Goal: Task Accomplishment & Management: Use online tool/utility

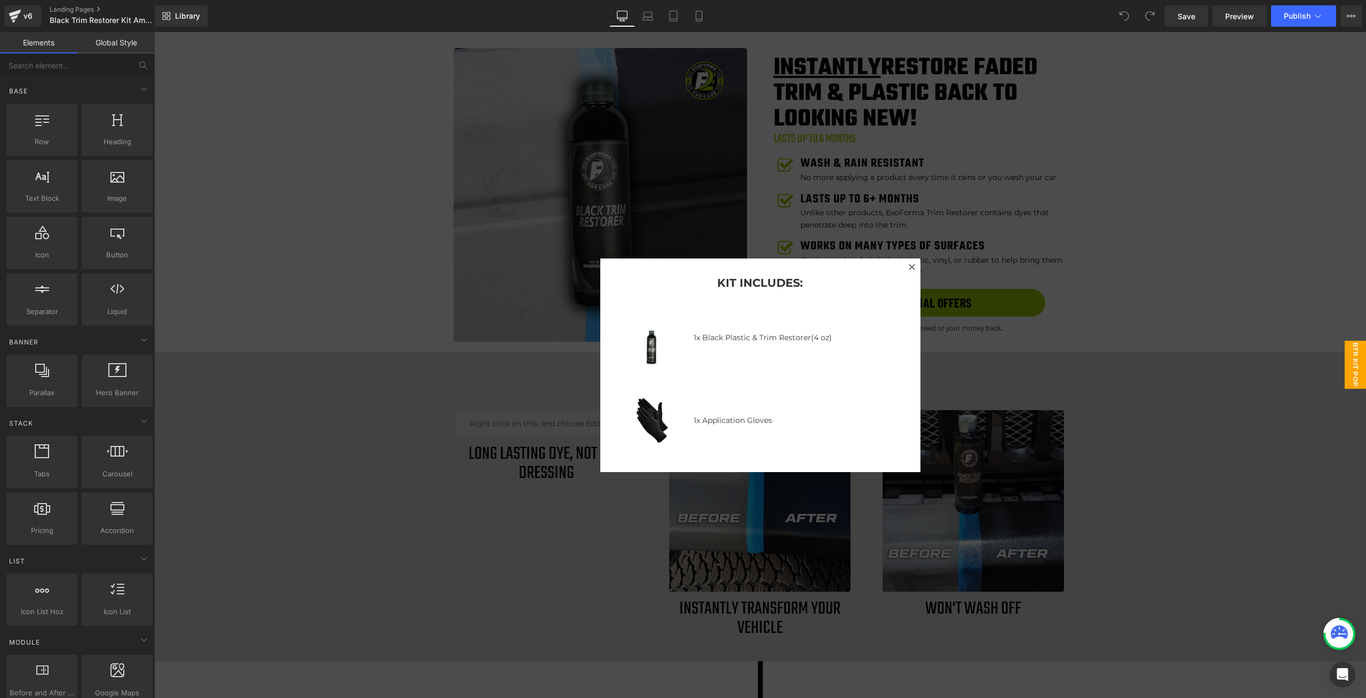
click at [1171, 264] on div at bounding box center [760, 365] width 1212 height 666
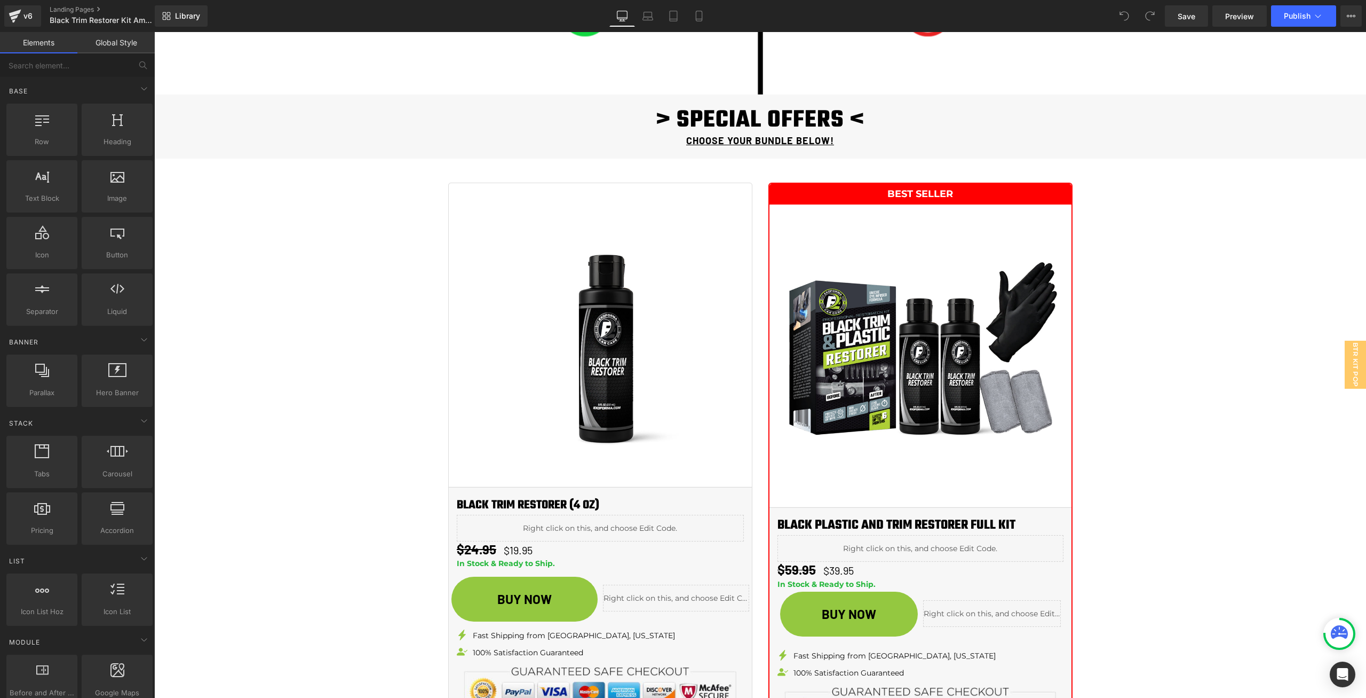
scroll to position [1228, 0]
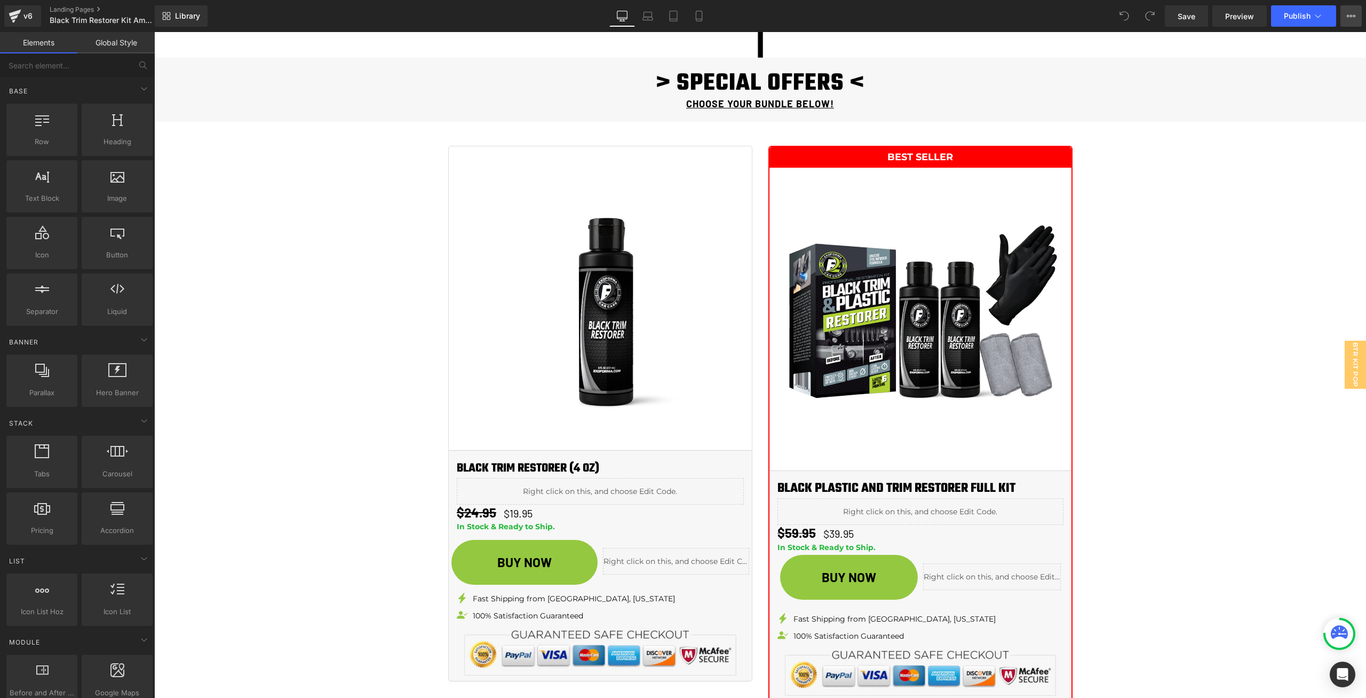
click at [1350, 15] on icon at bounding box center [1351, 16] width 9 height 9
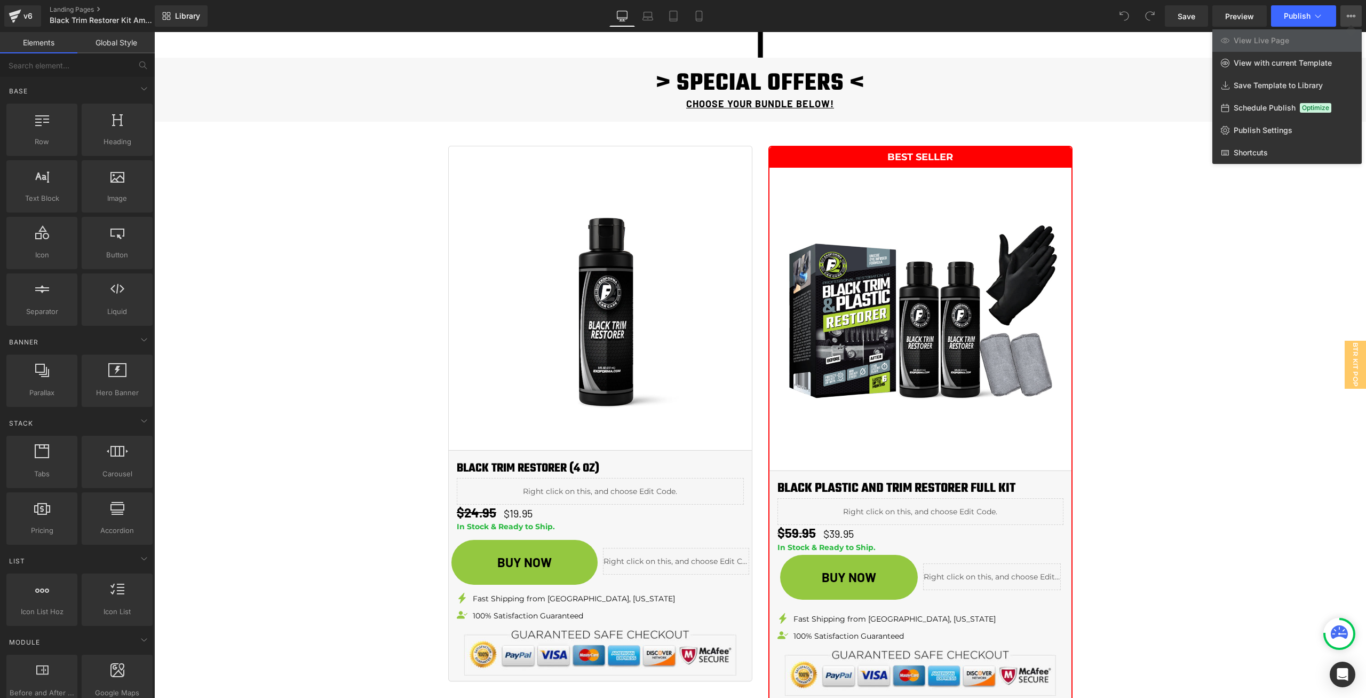
click at [1350, 15] on icon at bounding box center [1351, 16] width 9 height 9
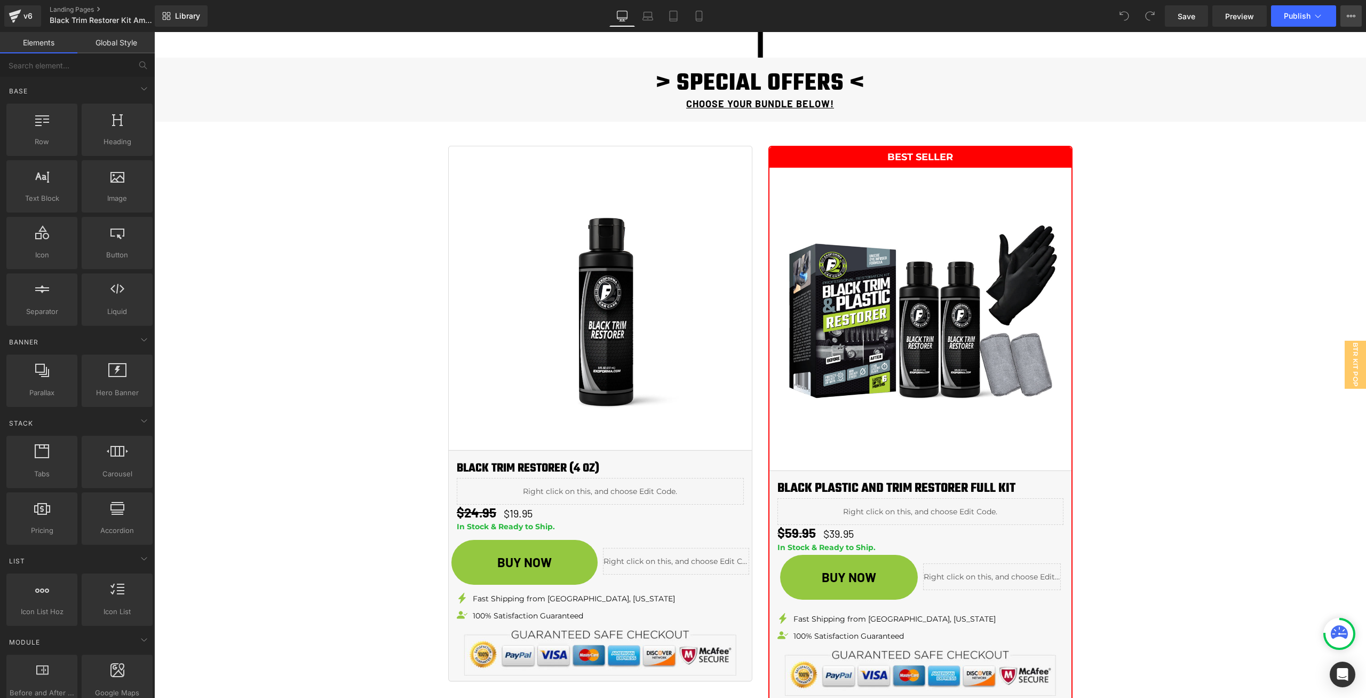
click at [1350, 15] on icon at bounding box center [1351, 16] width 9 height 9
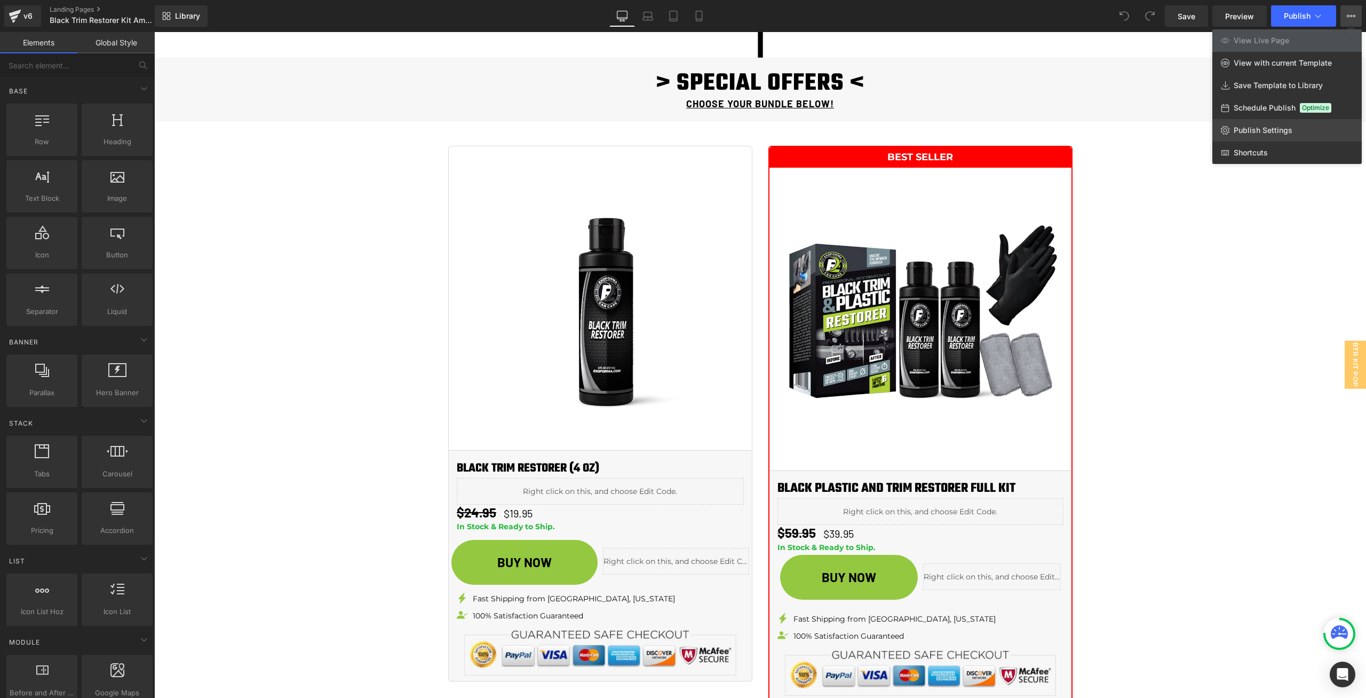
click at [1284, 139] on link "Publish Settings" at bounding box center [1287, 130] width 149 height 22
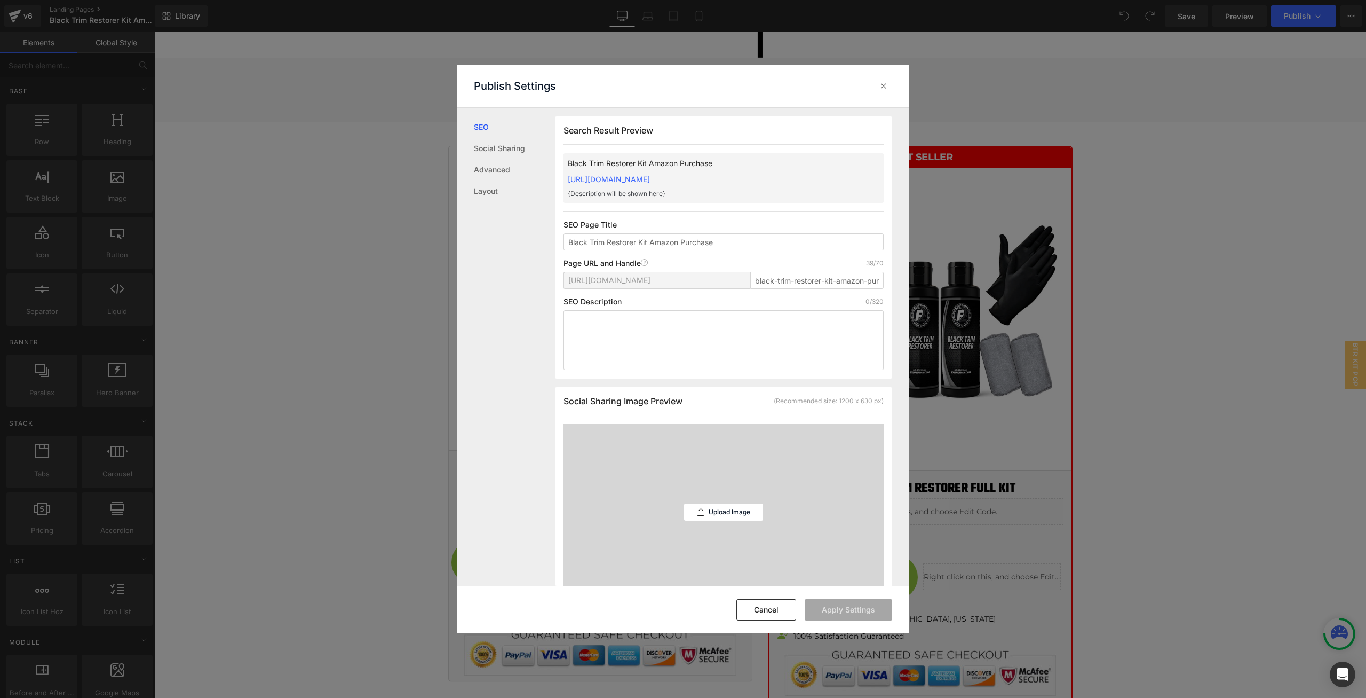
scroll to position [1, 0]
click at [762, 283] on input "black-trim-restorer-kit-amazon-purchase" at bounding box center [816, 279] width 133 height 17
click at [803, 282] on input "black-trim-restorer-kit-amazon-purchase" at bounding box center [816, 279] width 133 height 17
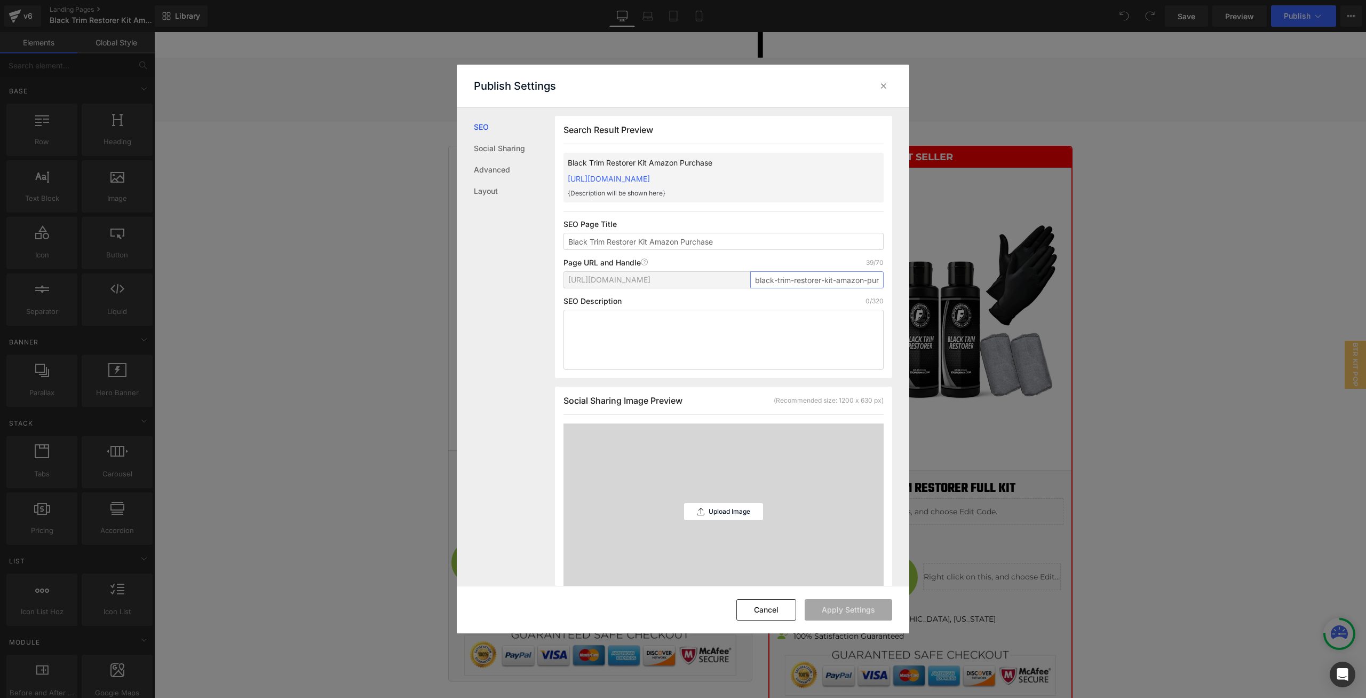
click at [803, 282] on input "black-trim-restorer-kit-amazon-purchase" at bounding box center [816, 279] width 133 height 17
type input "btr-amazon-pr"
click at [849, 601] on button "Apply Settings" at bounding box center [849, 609] width 88 height 21
copy link "https://exoforma.myshopify.com/pages/btr-amazon-pr"
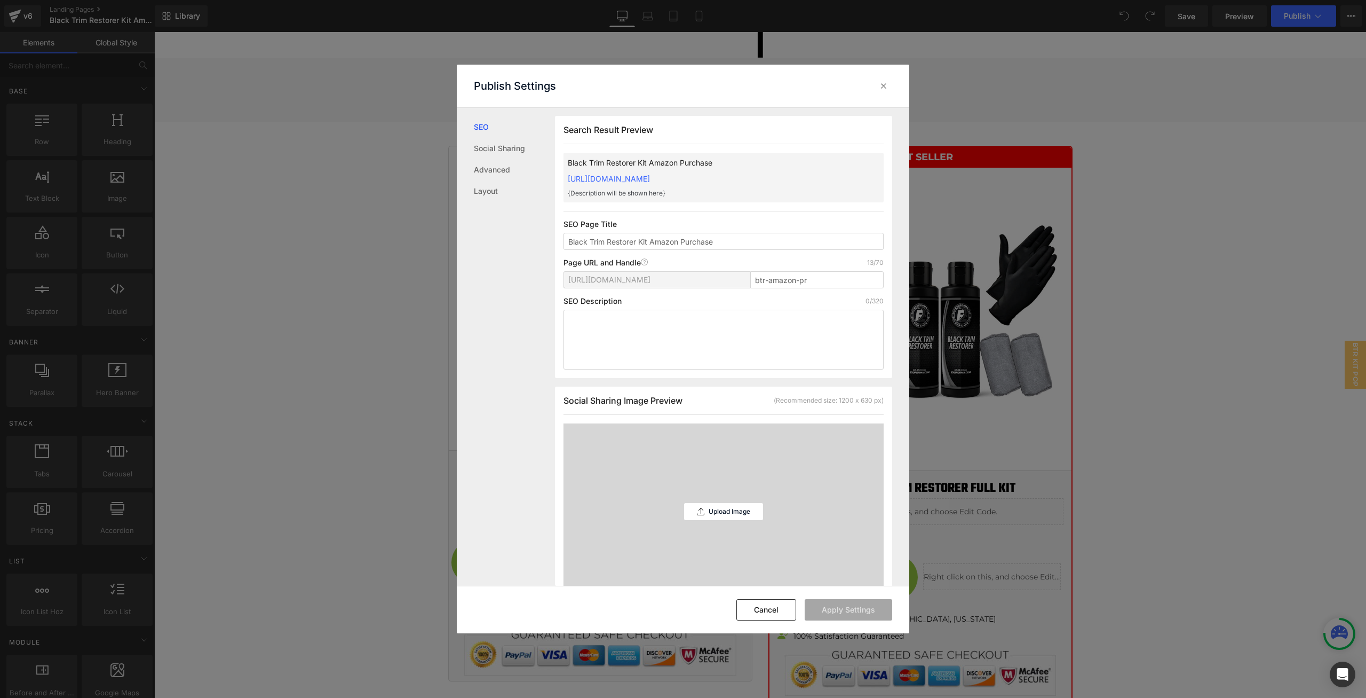
drag, startPoint x: 796, startPoint y: 175, endPoint x: 570, endPoint y: 178, distance: 226.9
click at [570, 178] on div "Black Trim Restorer Kit Amazon Purchase https://exoforma.myshopify.com/pages/bt…" at bounding box center [724, 178] width 320 height 50
click at [765, 596] on div "Cancel Apply Settings" at bounding box center [683, 610] width 453 height 48
drag, startPoint x: 765, startPoint y: 613, endPoint x: 992, endPoint y: 209, distance: 463.1
click at [765, 613] on button "Cancel" at bounding box center [767, 609] width 60 height 21
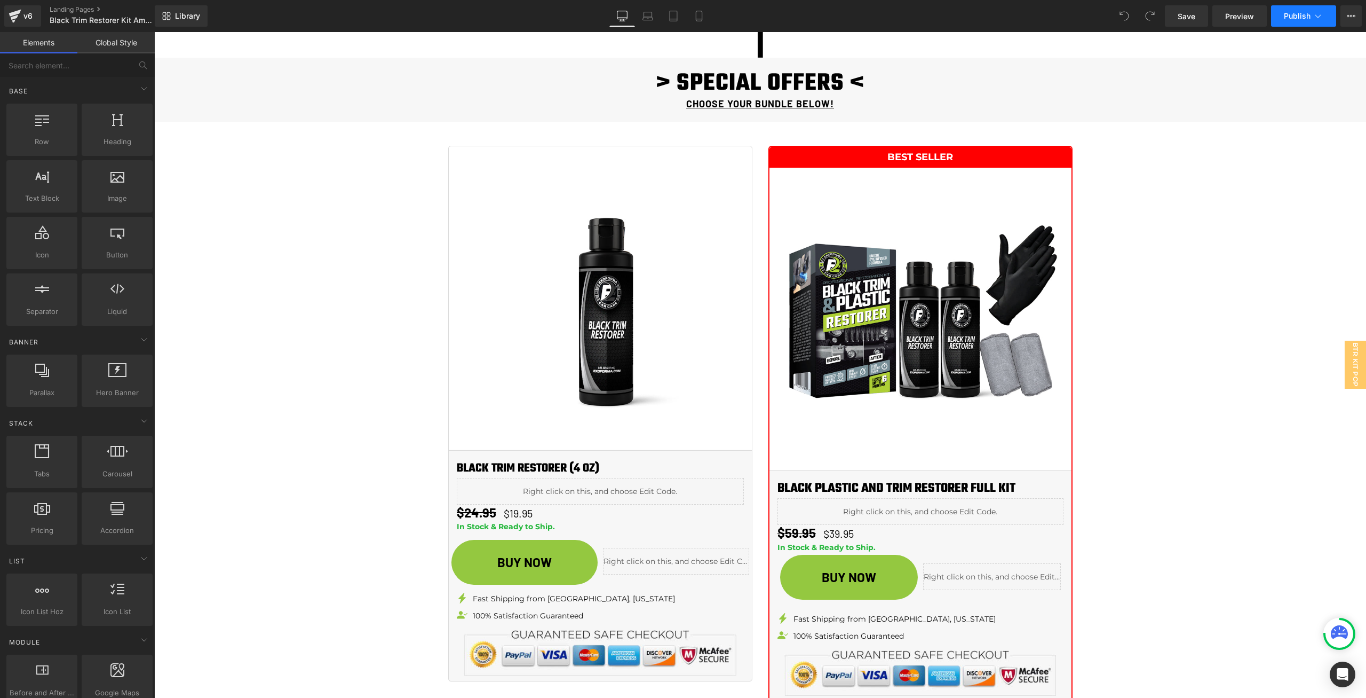
click at [1305, 13] on span "Publish" at bounding box center [1297, 16] width 27 height 9
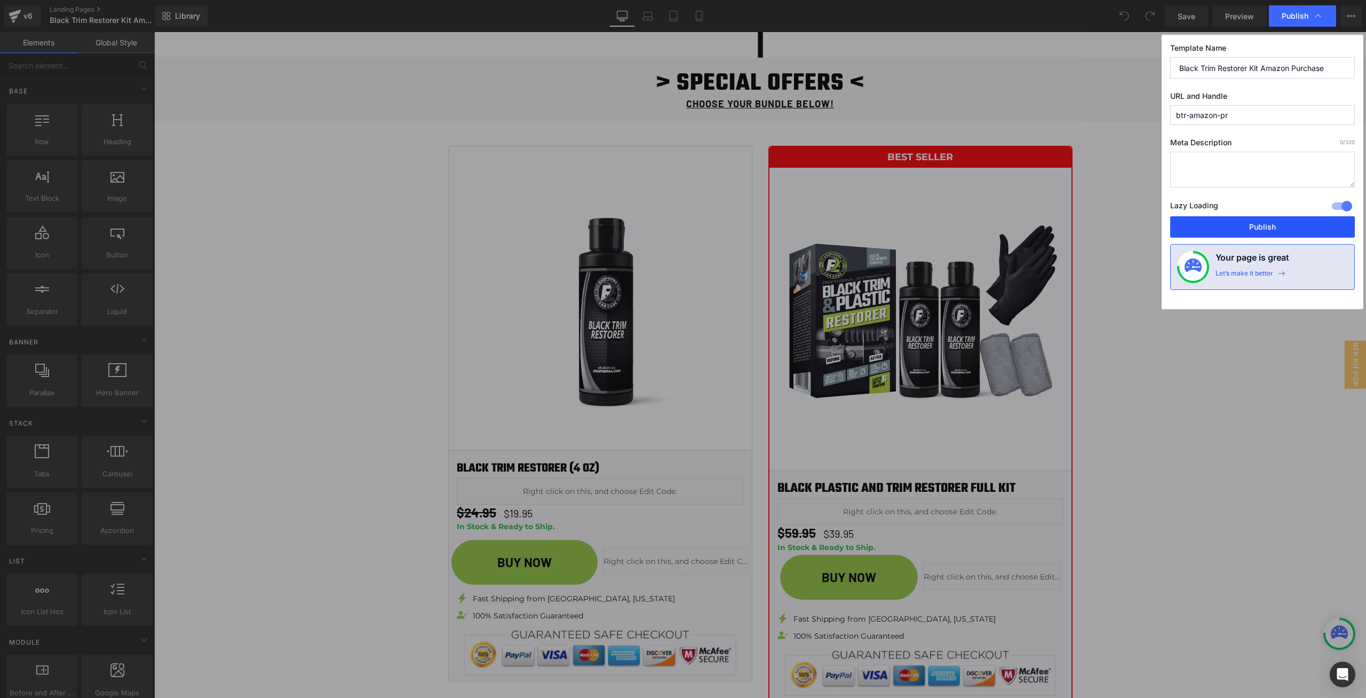
click at [1274, 232] on button "Publish" at bounding box center [1263, 226] width 185 height 21
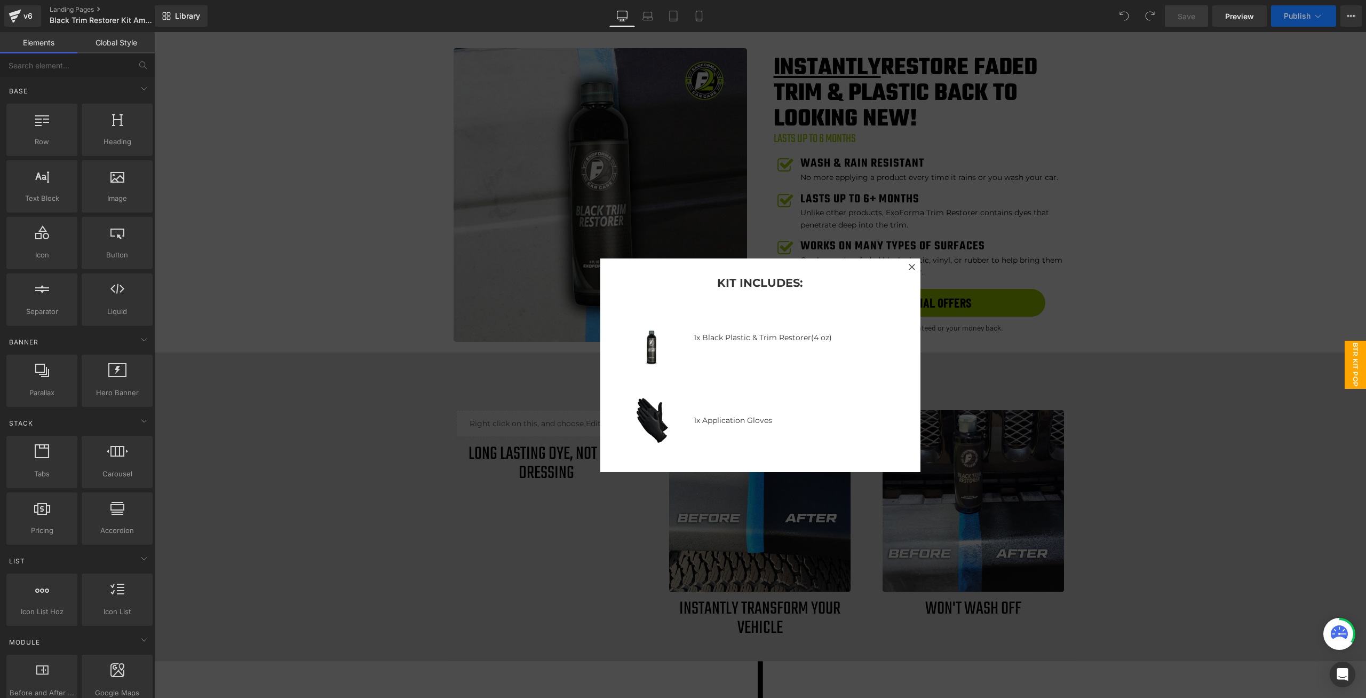
click at [1179, 288] on div at bounding box center [760, 365] width 1212 height 666
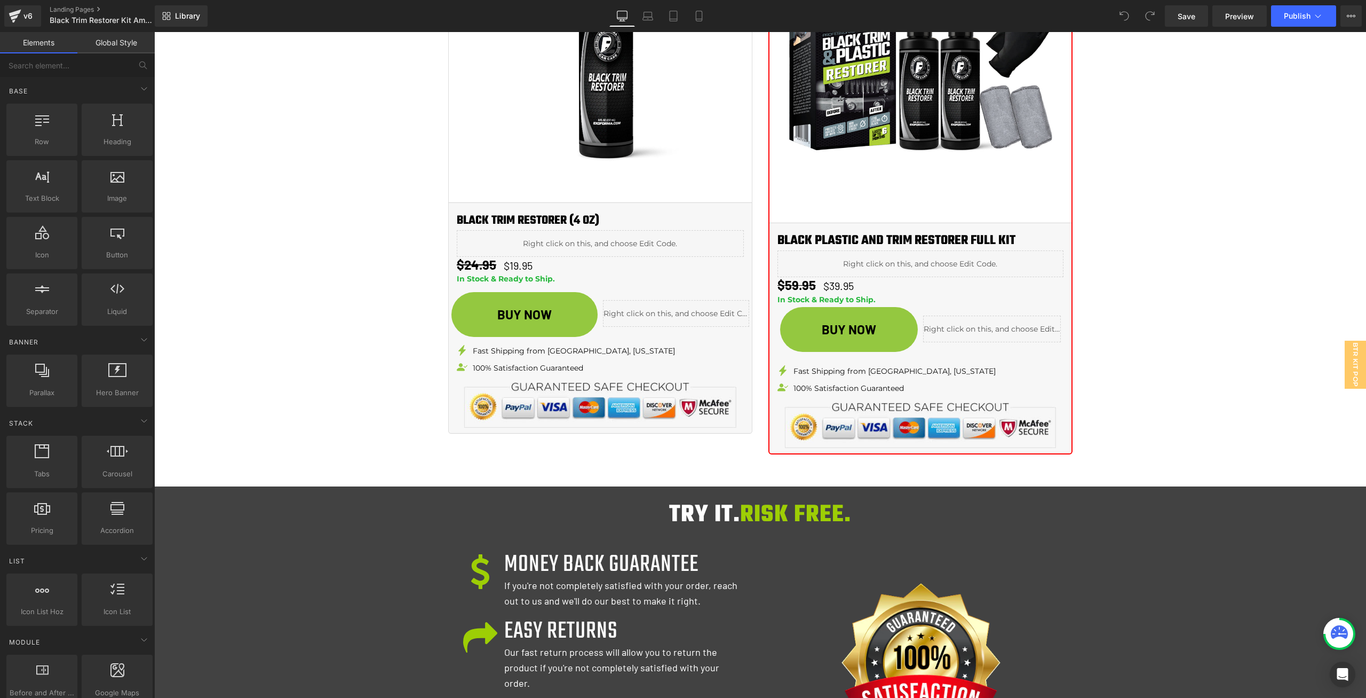
scroll to position [1548, 0]
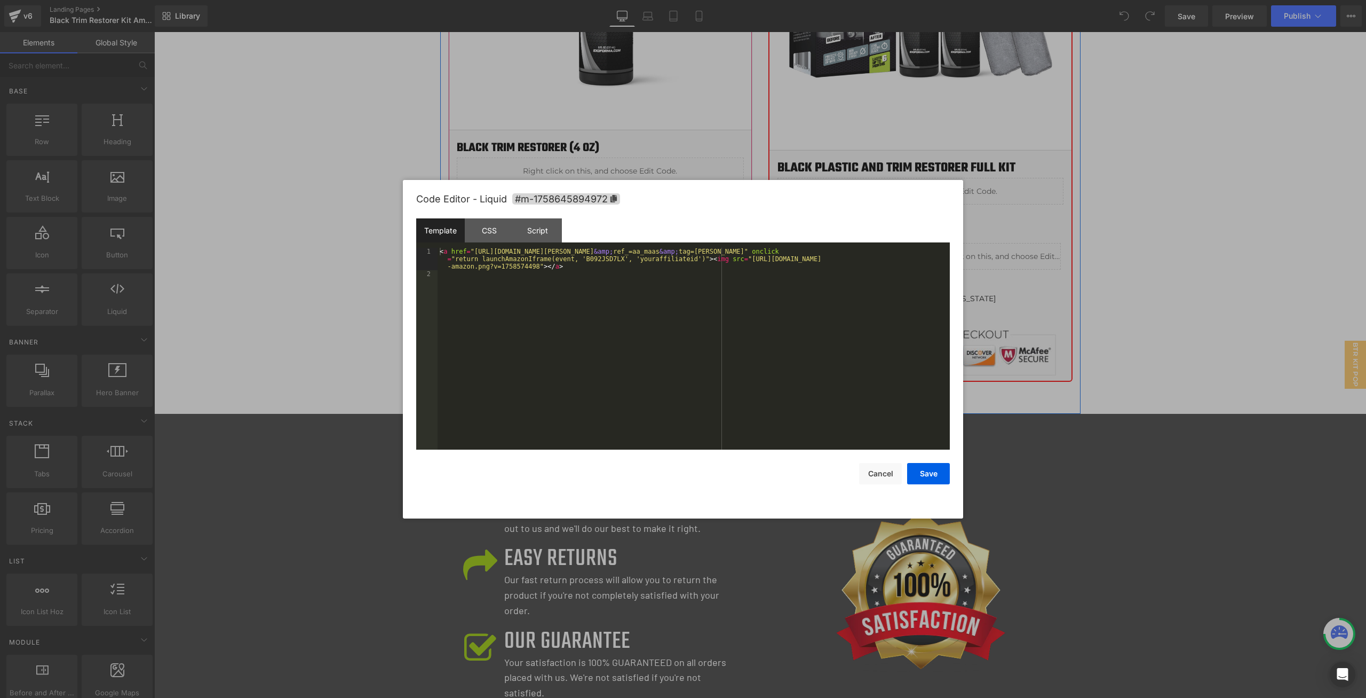
click at [682, 236] on div "Liquid" at bounding box center [676, 240] width 146 height 27
drag, startPoint x: 902, startPoint y: 254, endPoint x: 471, endPoint y: 252, distance: 430.2
click at [471, 252] on div "< a href = "[URL][DOMAIN_NAME][PERSON_NAME] &amp; ref_=aa_maas &amp; tag=[PERSO…" at bounding box center [694, 364] width 512 height 232
click at [681, 312] on div "< a href = "[URL][DOMAIN_NAME][PERSON_NAME][PERSON_NAME]" onclick = "return lau…" at bounding box center [694, 364] width 512 height 232
drag, startPoint x: 873, startPoint y: 249, endPoint x: 472, endPoint y: 252, distance: 400.9
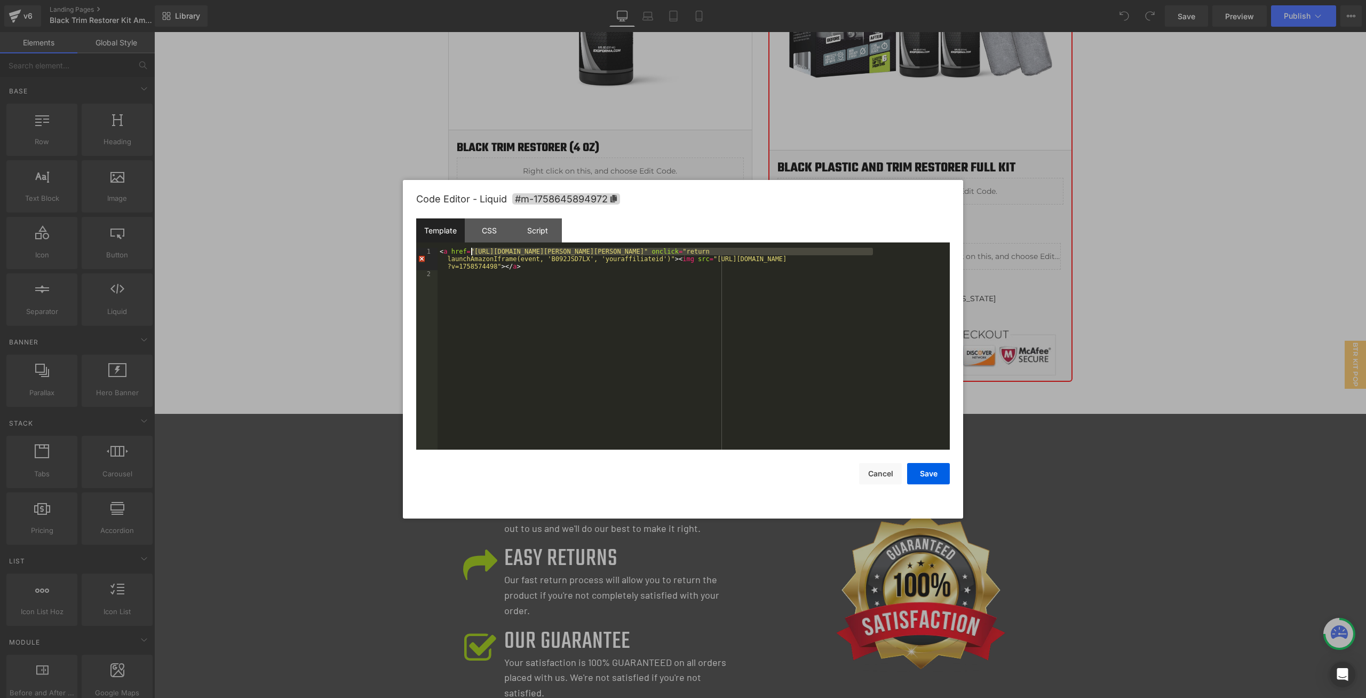
click at [472, 252] on div "< a href = "[URL][DOMAIN_NAME][PERSON_NAME][PERSON_NAME]" onclick = "return lau…" at bounding box center [694, 364] width 512 height 232
click at [534, 235] on div "Script" at bounding box center [537, 230] width 49 height 24
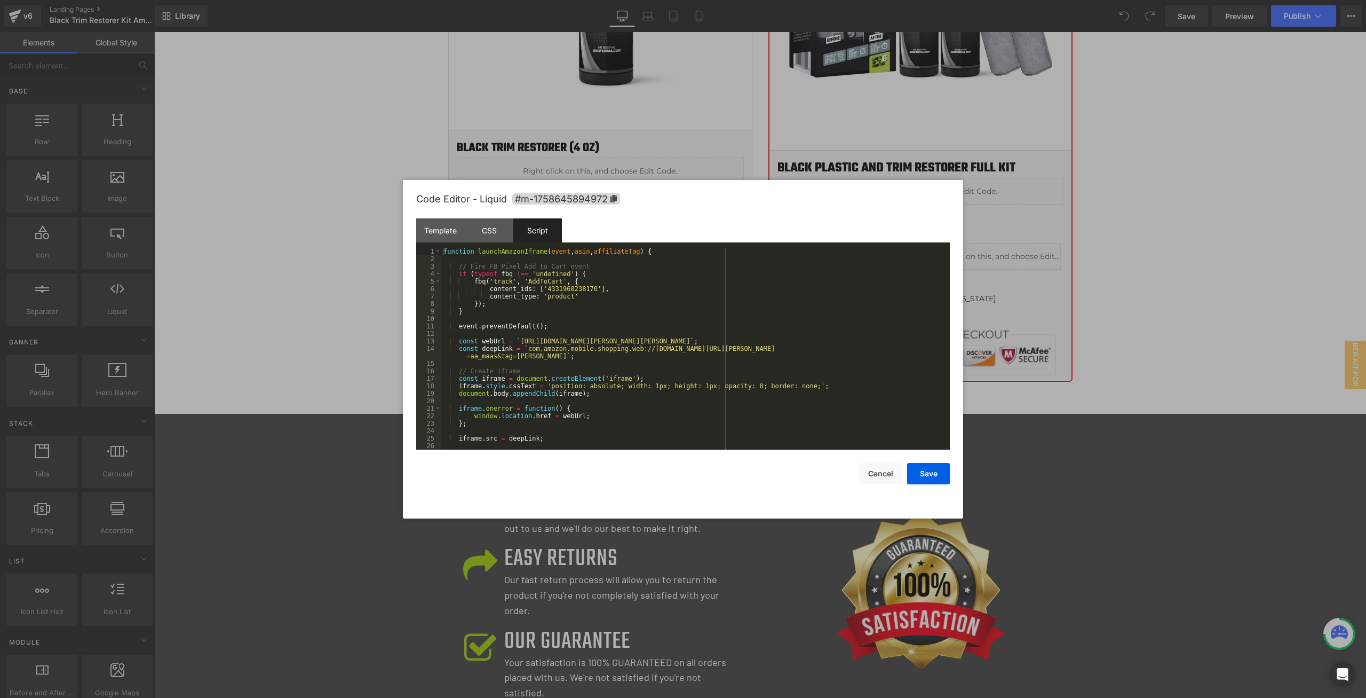
click at [542, 345] on div "function launchAmazonIframe ( event , asin , affiliateTag ) { // Fire FB Pixel …" at bounding box center [693, 356] width 504 height 217
drag, startPoint x: 638, startPoint y: 349, endPoint x: 524, endPoint y: 356, distance: 113.9
click at [524, 356] on div "function launchAmazonIframe ( event , asin , affiliateTag ) { // Fire FB Pixel …" at bounding box center [693, 356] width 504 height 217
click at [679, 345] on div "function launchAmazonIframe ( event , asin , affiliateTag ) { // Fire FB Pixel …" at bounding box center [693, 356] width 504 height 217
drag, startPoint x: 515, startPoint y: 339, endPoint x: 914, endPoint y: 339, distance: 399.2
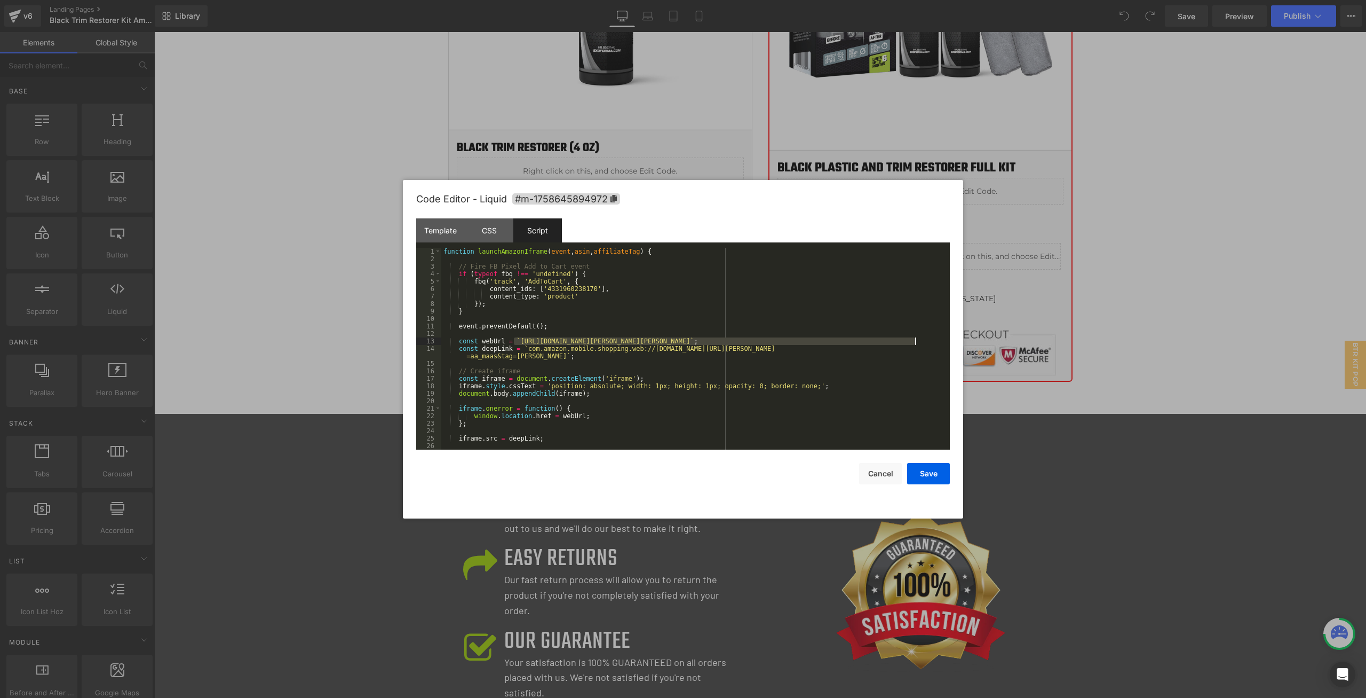
click at [914, 339] on div "function launchAmazonIframe ( event , asin , affiliateTag ) { // Fire FB Pixel …" at bounding box center [693, 356] width 504 height 217
click at [921, 472] on button "Save" at bounding box center [928, 473] width 43 height 21
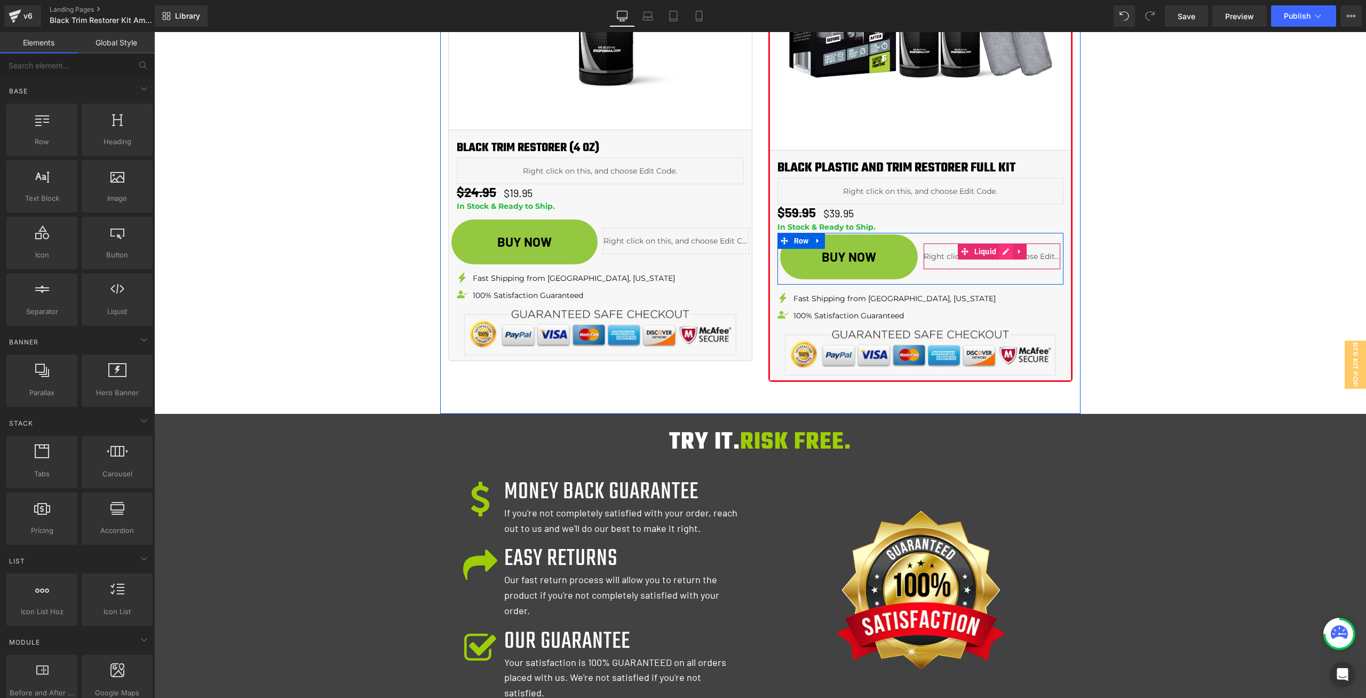
click at [1003, 252] on div "Liquid" at bounding box center [992, 256] width 138 height 27
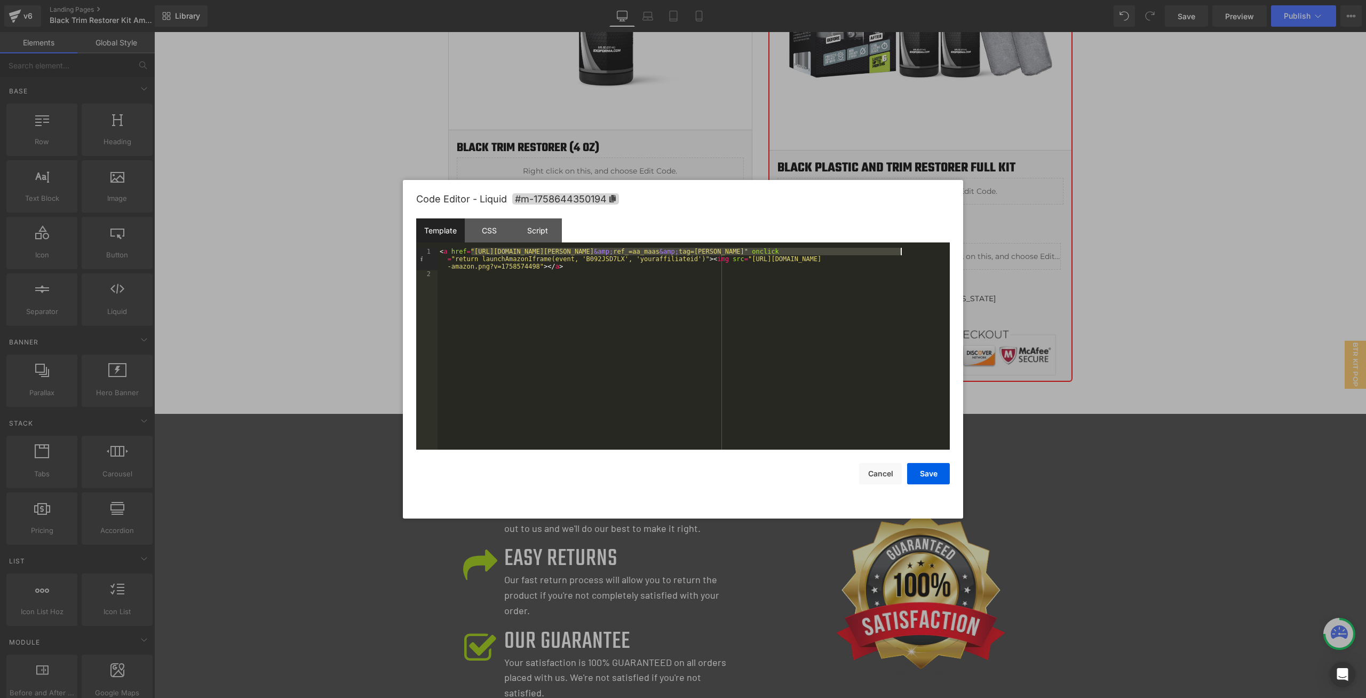
drag, startPoint x: 470, startPoint y: 250, endPoint x: 903, endPoint y: 248, distance: 432.3
click at [903, 248] on div "< a href = "[URL][DOMAIN_NAME][PERSON_NAME] &amp; ref_=aa_maas &amp; tag=[PERSO…" at bounding box center [694, 364] width 512 height 232
click at [536, 234] on div "Script" at bounding box center [537, 230] width 49 height 24
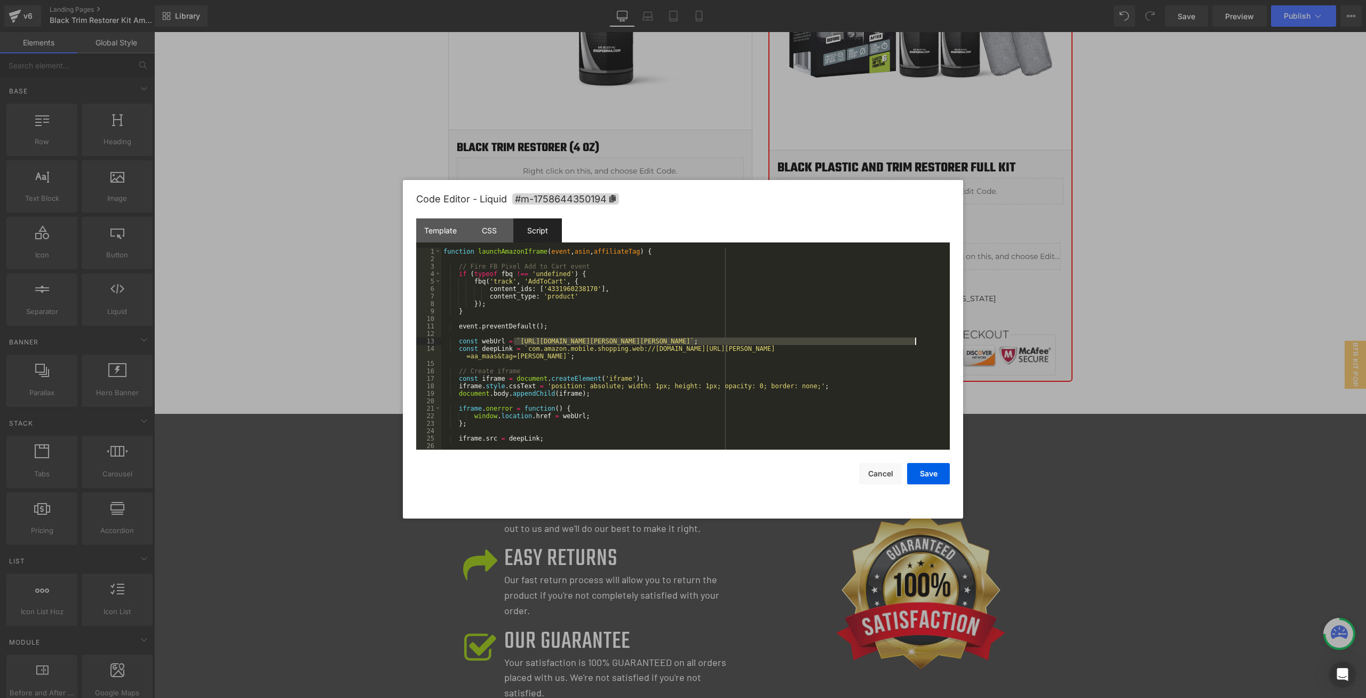
drag, startPoint x: 515, startPoint y: 339, endPoint x: 921, endPoint y: 348, distance: 406.3
click at [915, 341] on div "function launchAmazonIframe ( event , asin , affiliateTag ) { // Fire FB Pixel …" at bounding box center [693, 356] width 504 height 217
drag, startPoint x: 635, startPoint y: 347, endPoint x: 640, endPoint y: 348, distance: 5.4
click at [640, 348] on div "function launchAmazonIframe ( event , asin , affiliateTag ) { // Fire FB Pixel …" at bounding box center [693, 356] width 504 height 217
click at [643, 349] on div "function launchAmazonIframe ( event , asin , affiliateTag ) { // Fire FB Pixel …" at bounding box center [693, 356] width 504 height 217
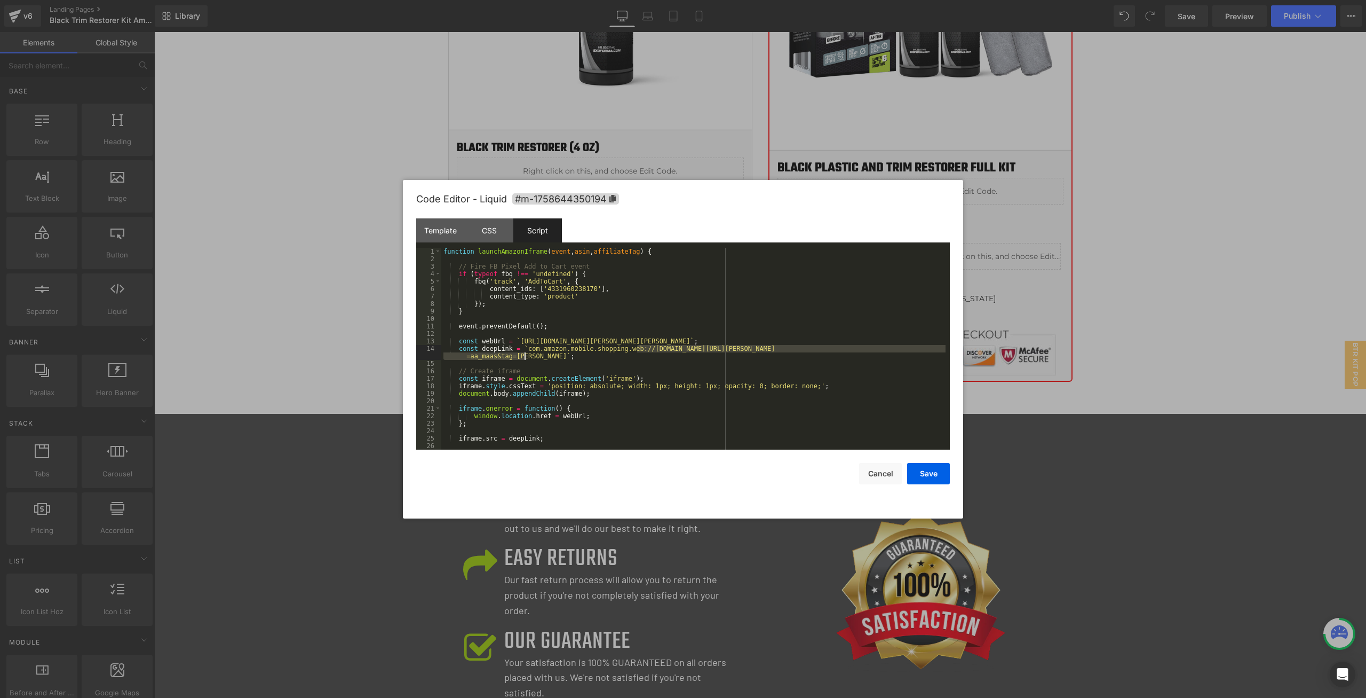
drag, startPoint x: 637, startPoint y: 350, endPoint x: 523, endPoint y: 356, distance: 114.4
click at [523, 356] on div "function launchAmazonIframe ( event , asin , affiliateTag ) { // Fire FB Pixel …" at bounding box center [693, 356] width 504 height 217
click at [680, 346] on div "function launchAmazonIframe ( event , asin , affiliateTag ) { // Fire FB Pixel …" at bounding box center [693, 356] width 504 height 217
click at [925, 471] on button "Save" at bounding box center [928, 473] width 43 height 21
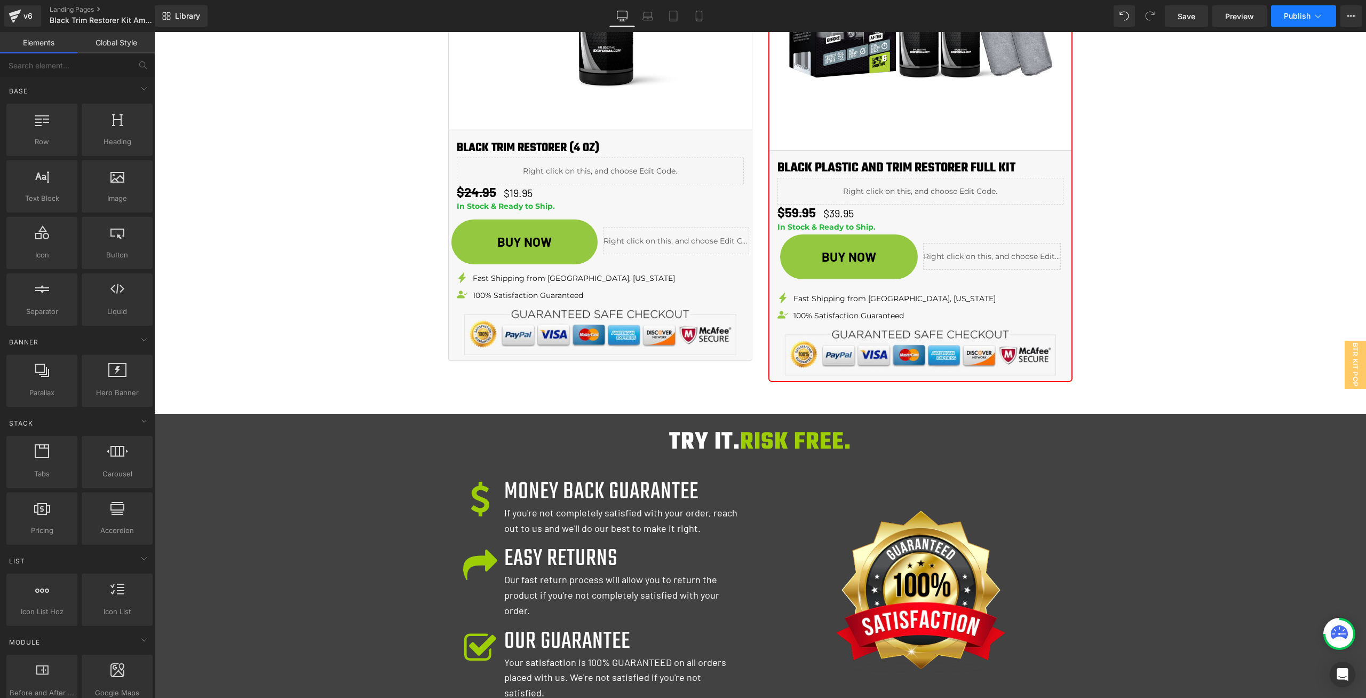
click at [1292, 16] on span "Publish" at bounding box center [1297, 16] width 27 height 9
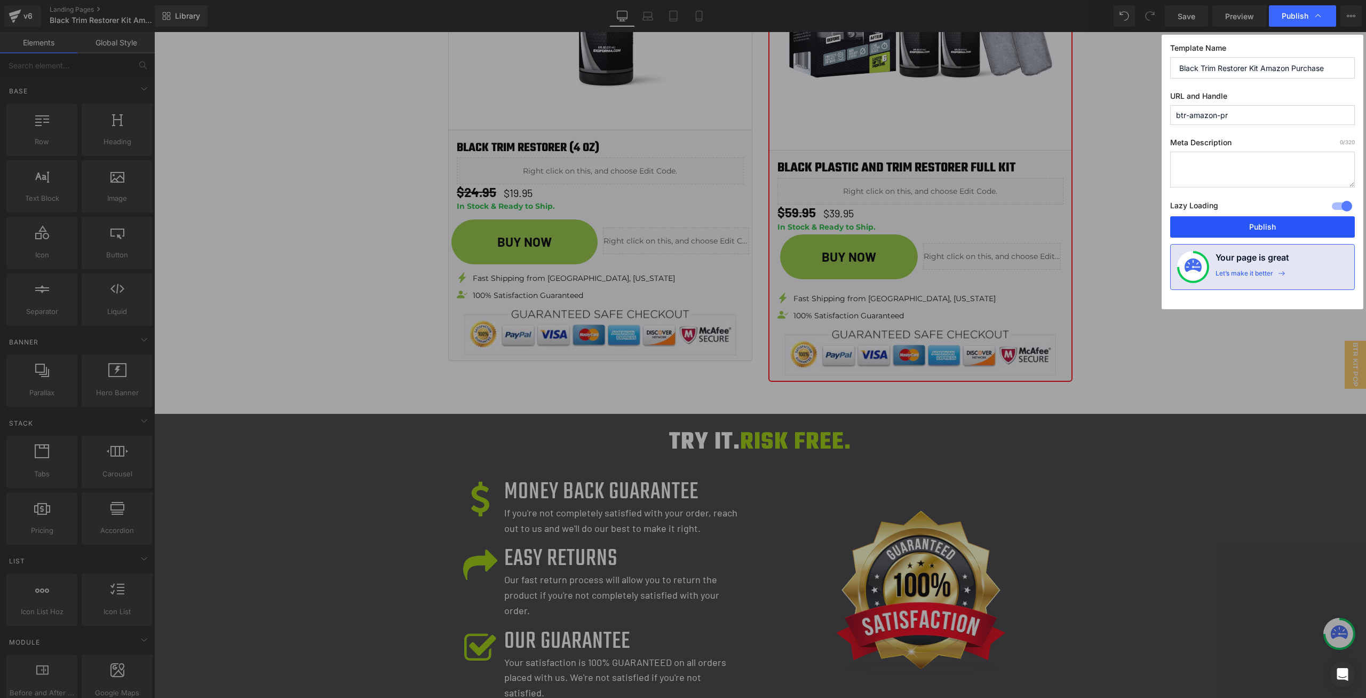
click at [1282, 219] on button "Publish" at bounding box center [1263, 226] width 185 height 21
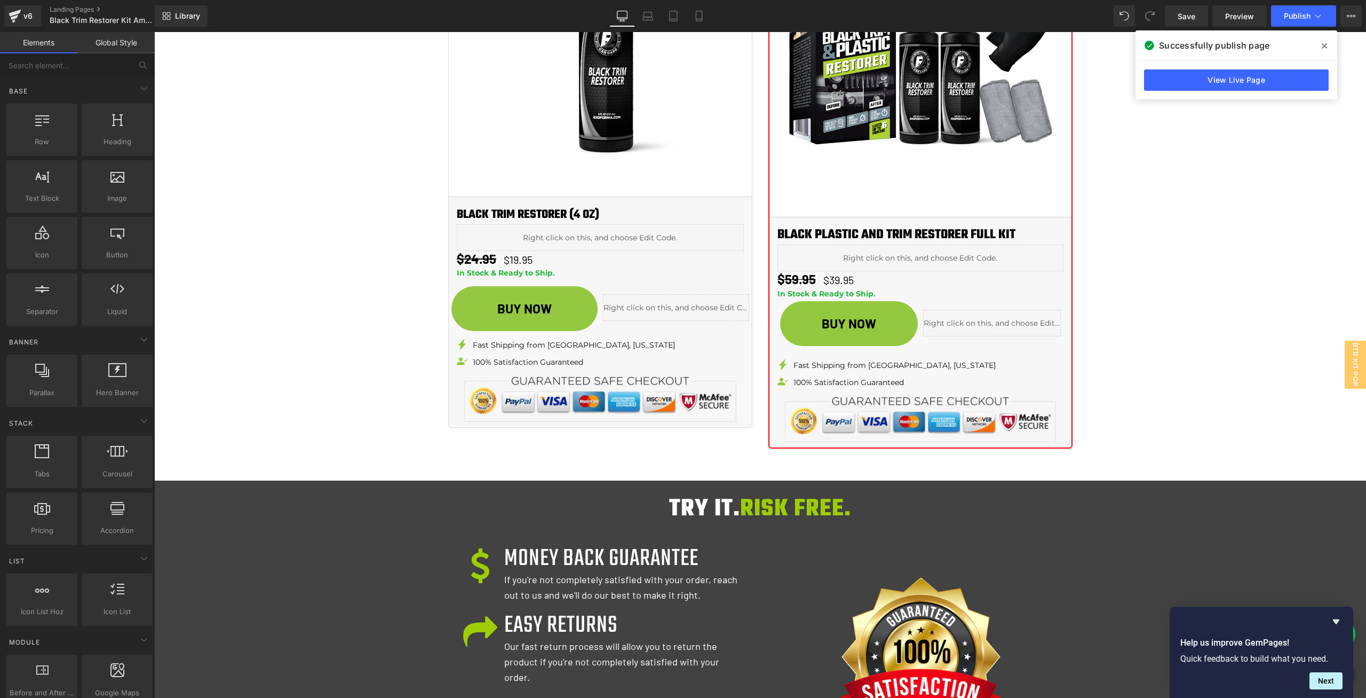
scroll to position [1388, 0]
